Goal: Task Accomplishment & Management: Use online tool/utility

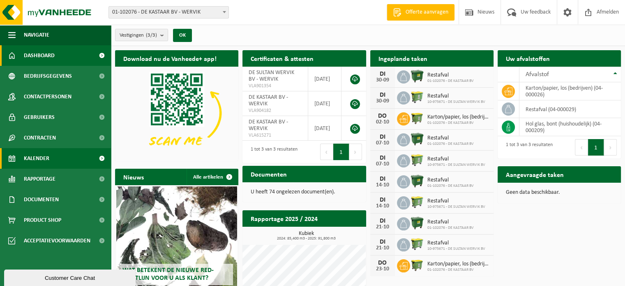
click at [37, 153] on span "Kalender" at bounding box center [36, 158] width 25 height 21
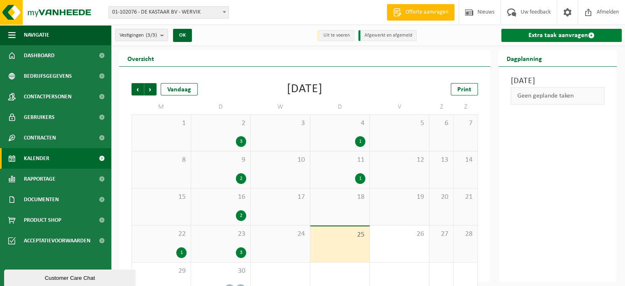
click at [573, 33] on link "Extra taak aanvragen" at bounding box center [561, 35] width 120 height 13
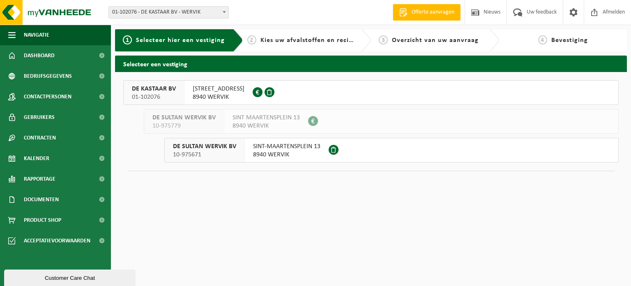
click at [224, 87] on span "MENENSESTEENWEG 67" at bounding box center [219, 89] width 52 height 8
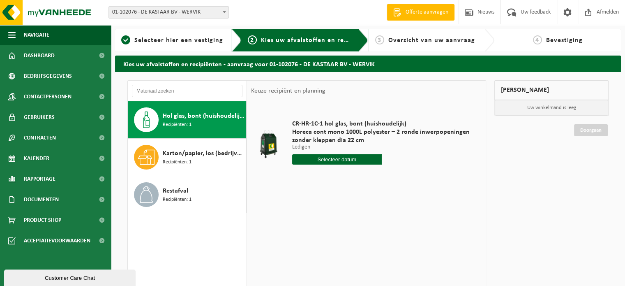
click at [353, 158] on input "text" at bounding box center [337, 159] width 90 height 10
click at [298, 260] on div "29" at bounding box center [299, 258] width 14 height 13
type input "Van [DATE]"
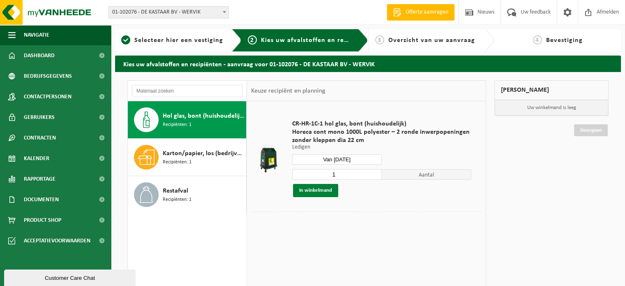
click at [308, 188] on button "In winkelmand" at bounding box center [315, 190] width 45 height 13
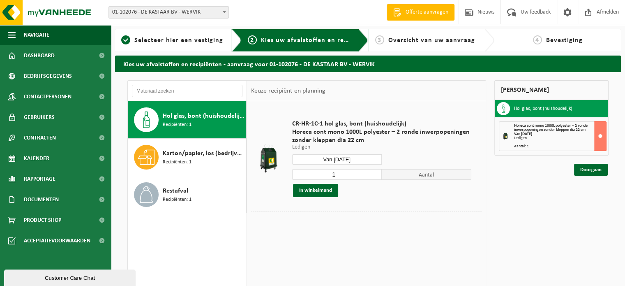
click at [597, 160] on div "Doorgaan" at bounding box center [551, 159] width 114 height 8
click at [589, 168] on link "Doorgaan" at bounding box center [591, 170] width 34 height 12
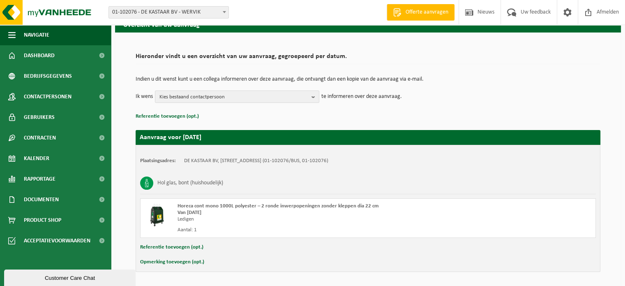
scroll to position [66, 0]
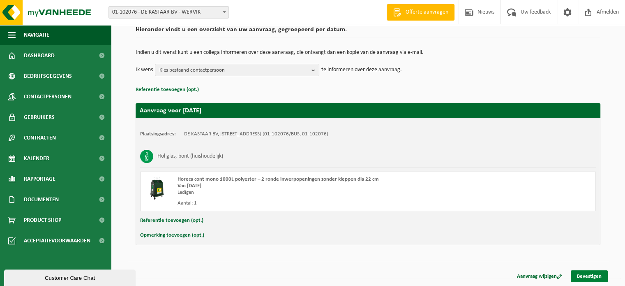
click at [600, 275] on link "Bevestigen" at bounding box center [589, 276] width 37 height 12
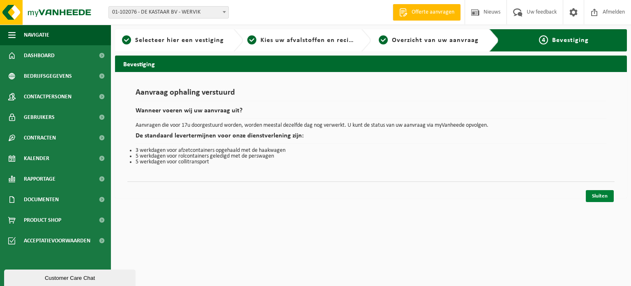
click at [599, 194] on link "Sluiten" at bounding box center [600, 196] width 28 height 12
